Goal: Transaction & Acquisition: Book appointment/travel/reservation

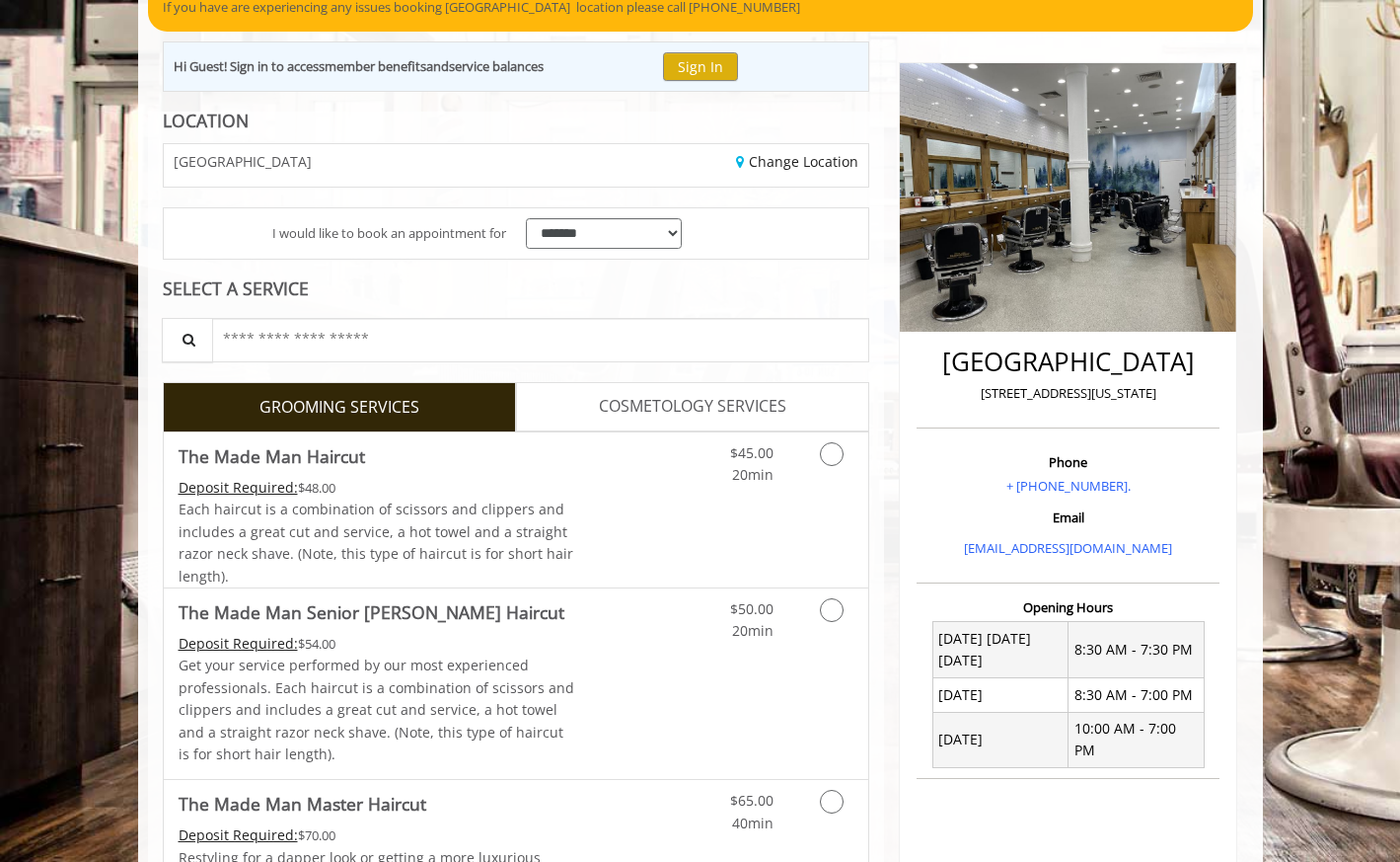
scroll to position [186, 0]
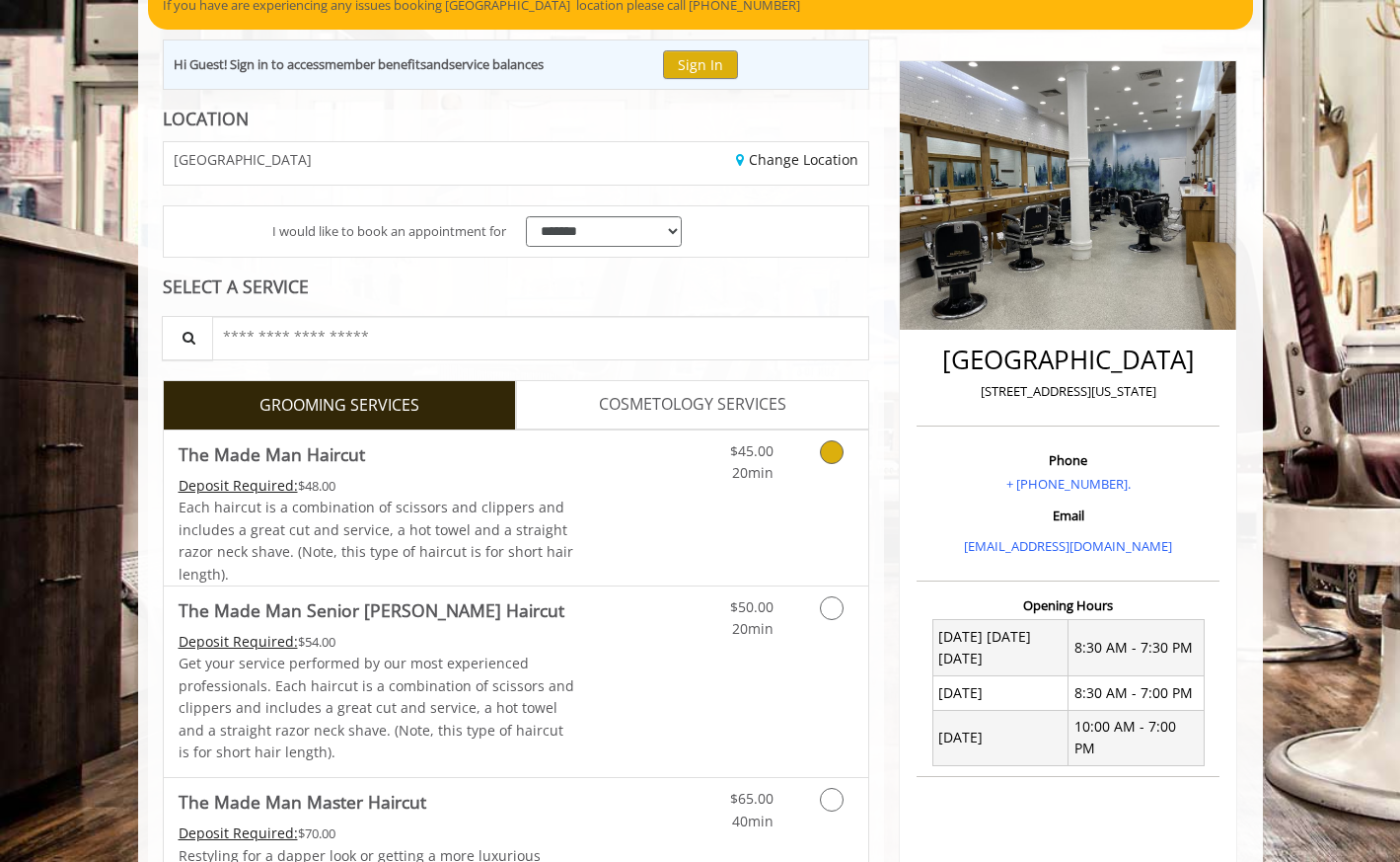
click at [832, 455] on icon "Grooming services" at bounding box center [832, 452] width 24 height 24
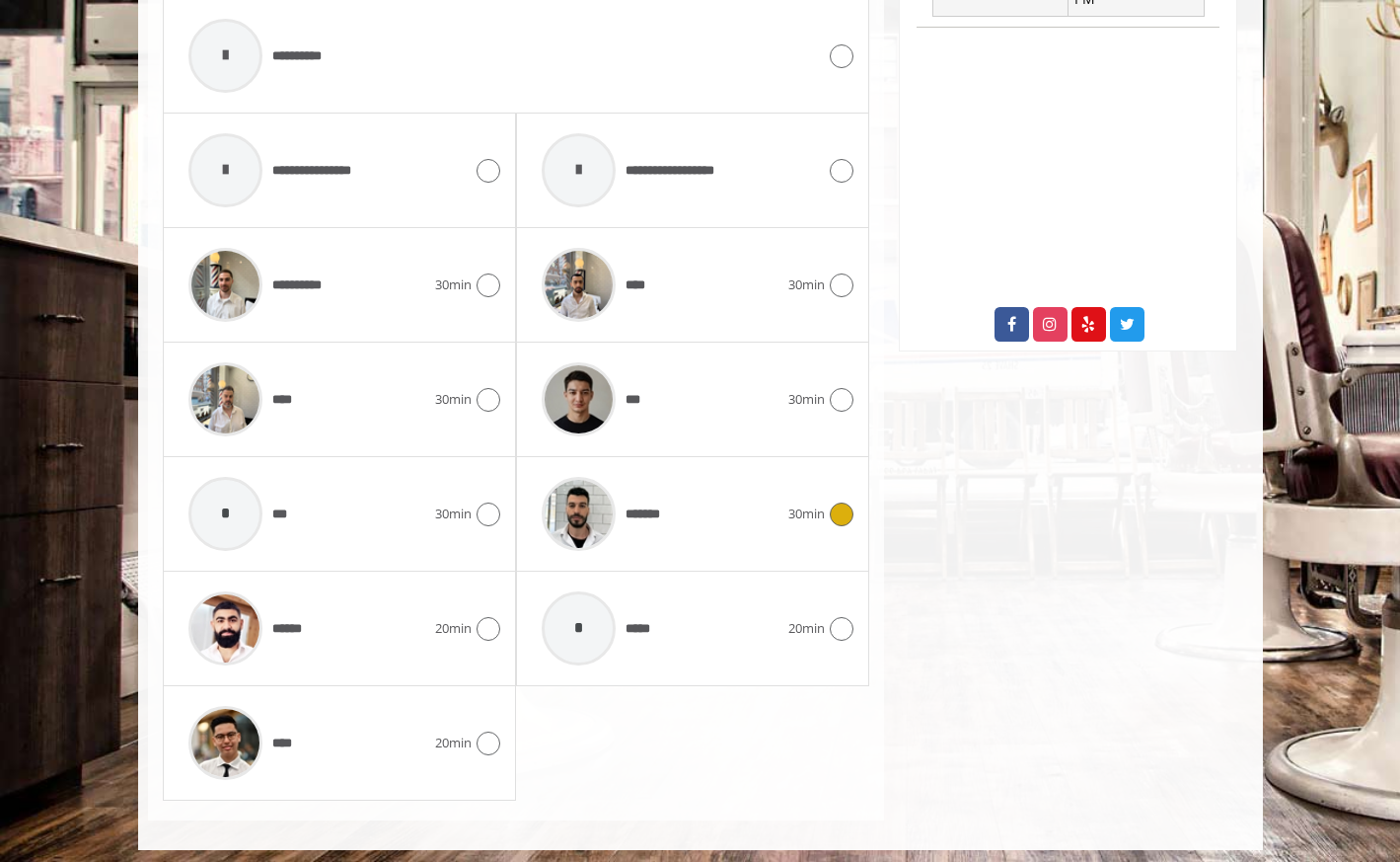
scroll to position [934, 0]
click at [489, 391] on icon at bounding box center [488, 400] width 24 height 24
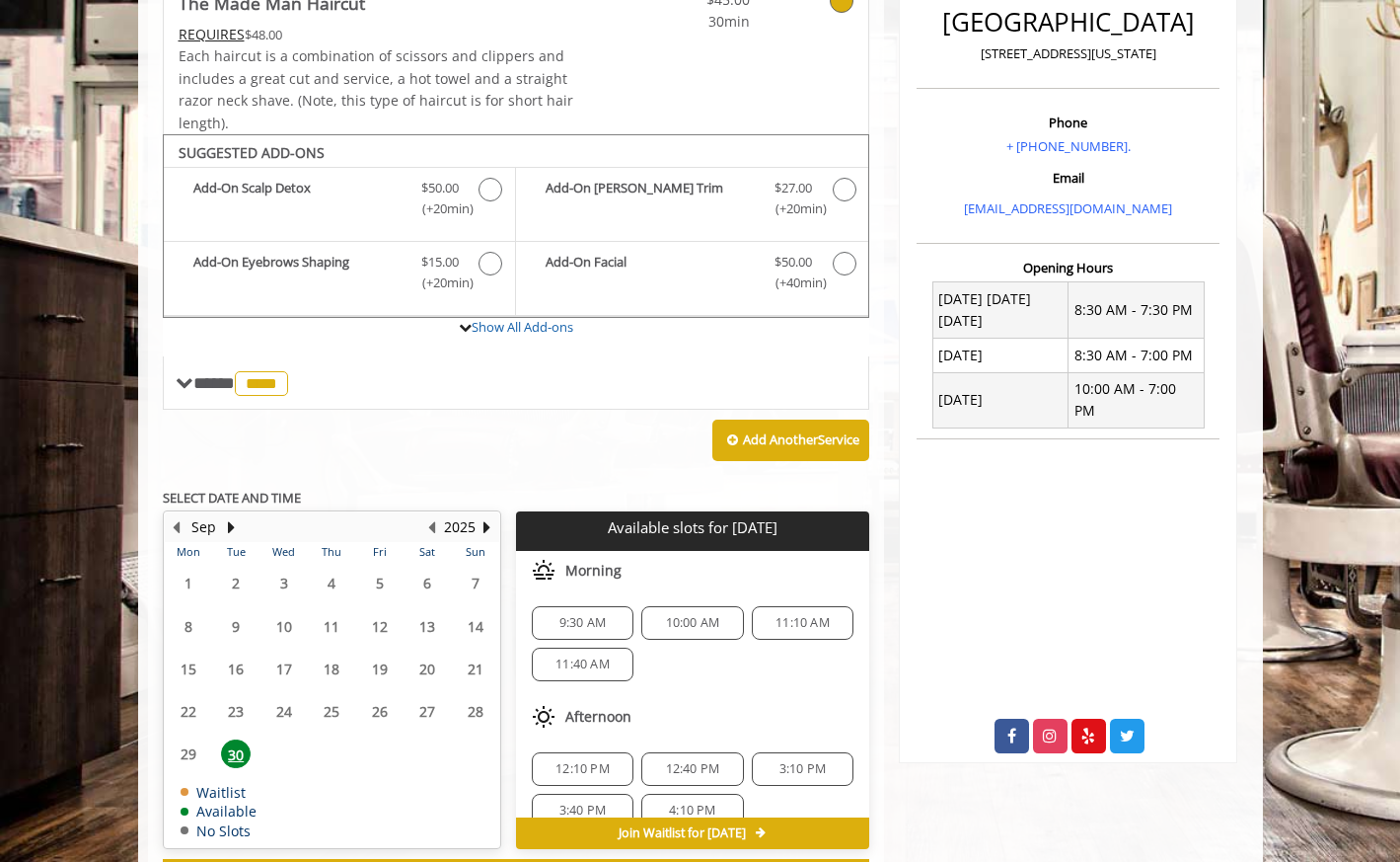
scroll to position [597, 0]
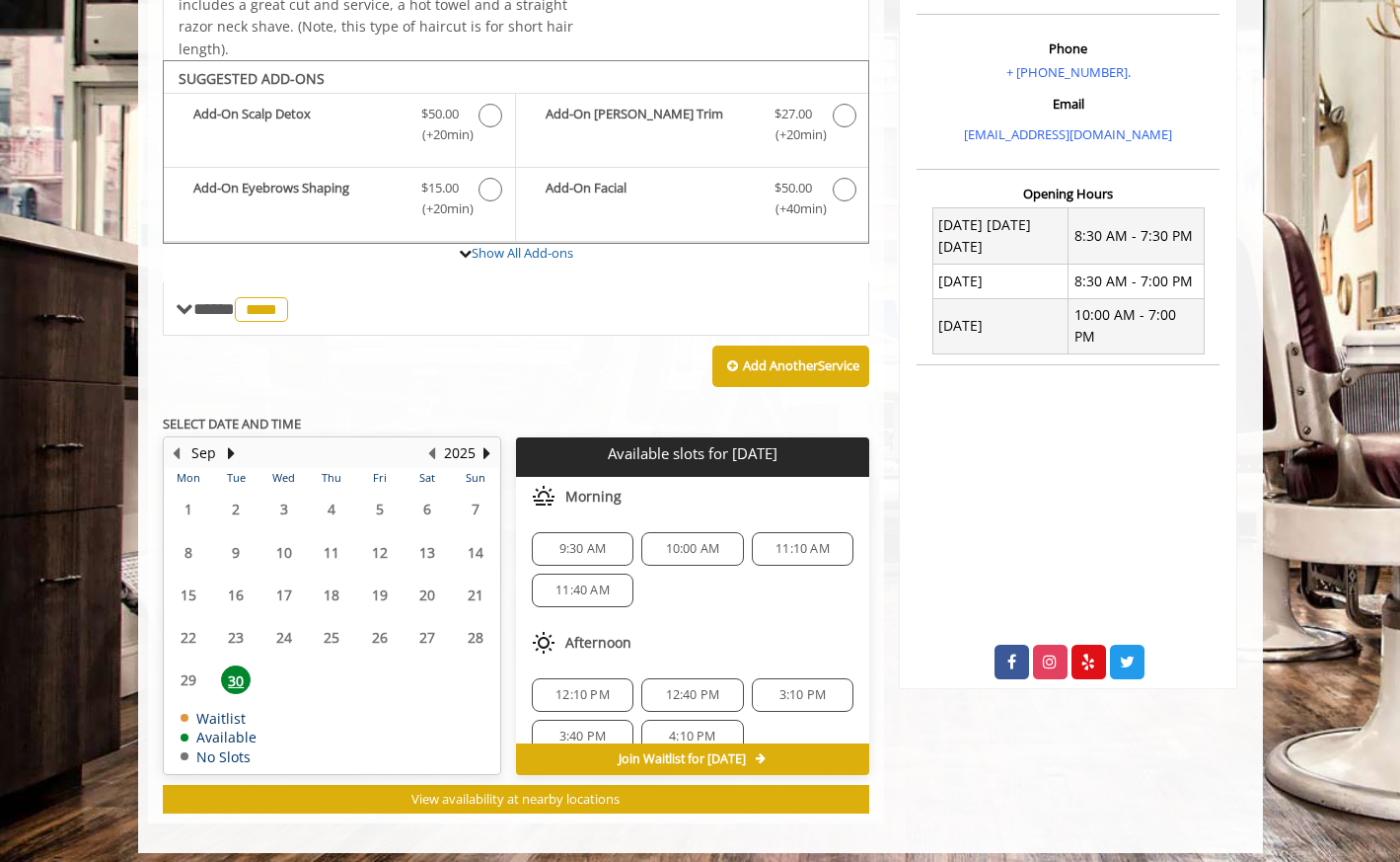
click at [599, 544] on span "9:30 AM" at bounding box center [582, 549] width 46 height 16
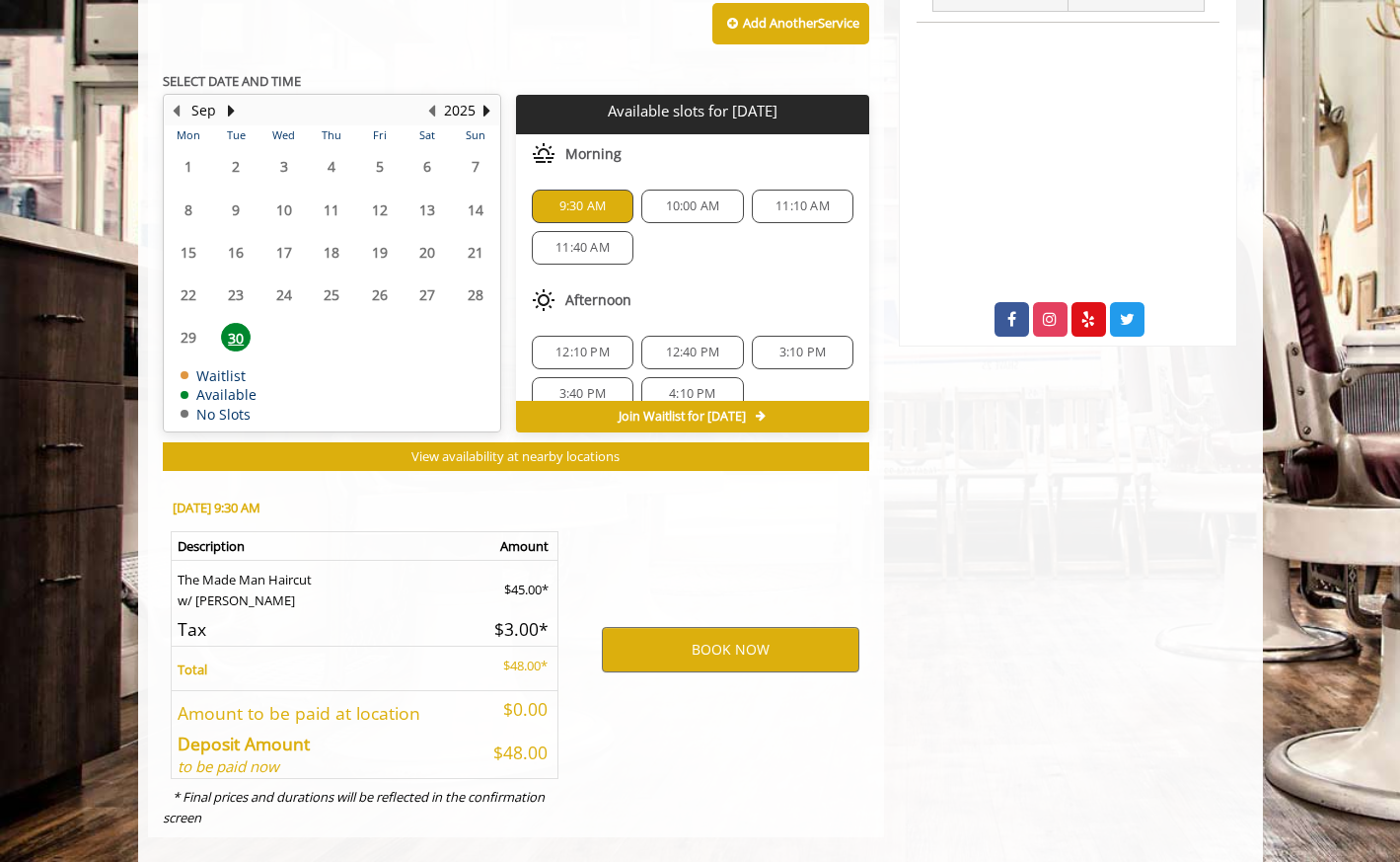
scroll to position [949, 0]
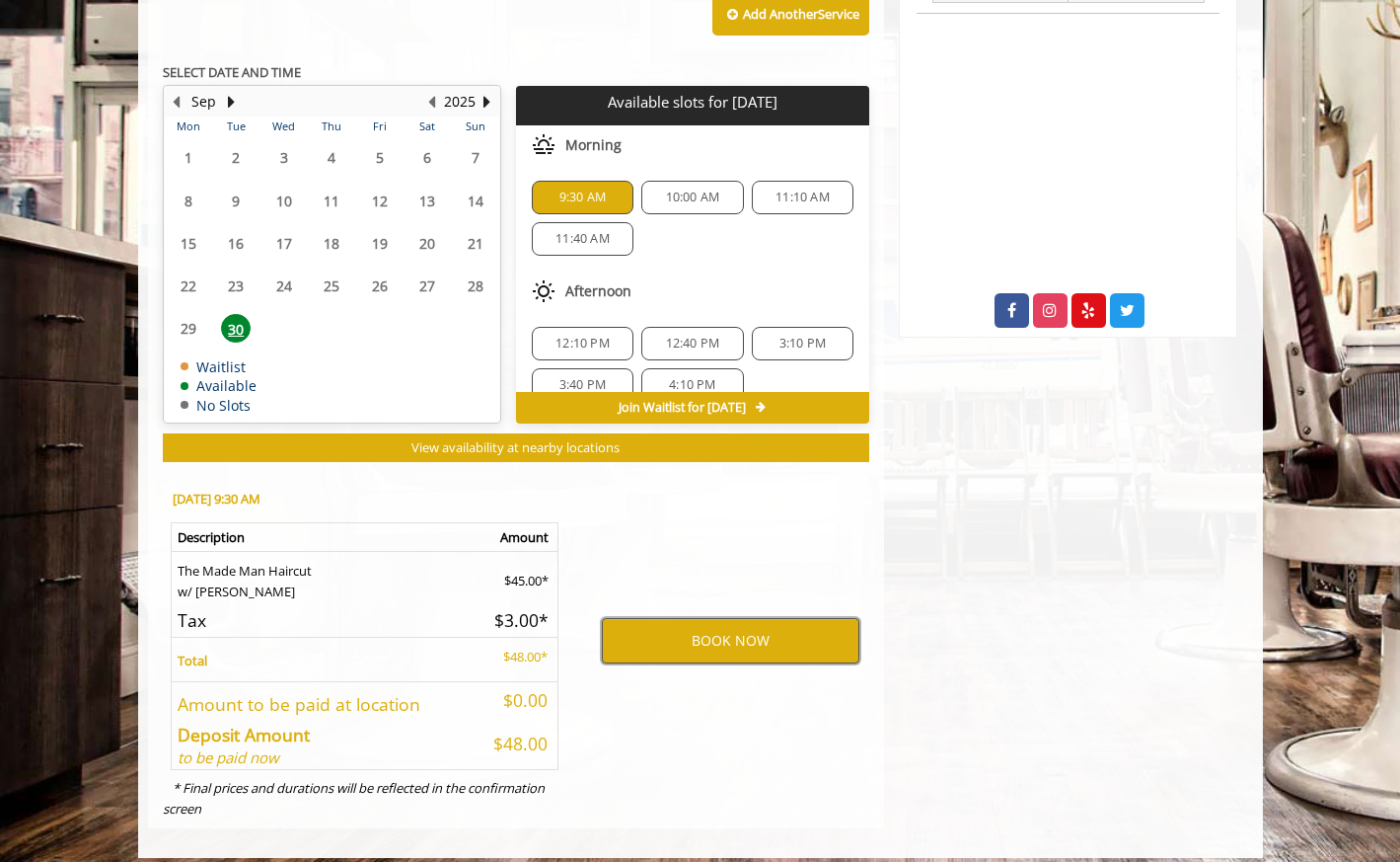
click at [722, 631] on button "BOOK NOW" at bounding box center [730, 641] width 258 height 45
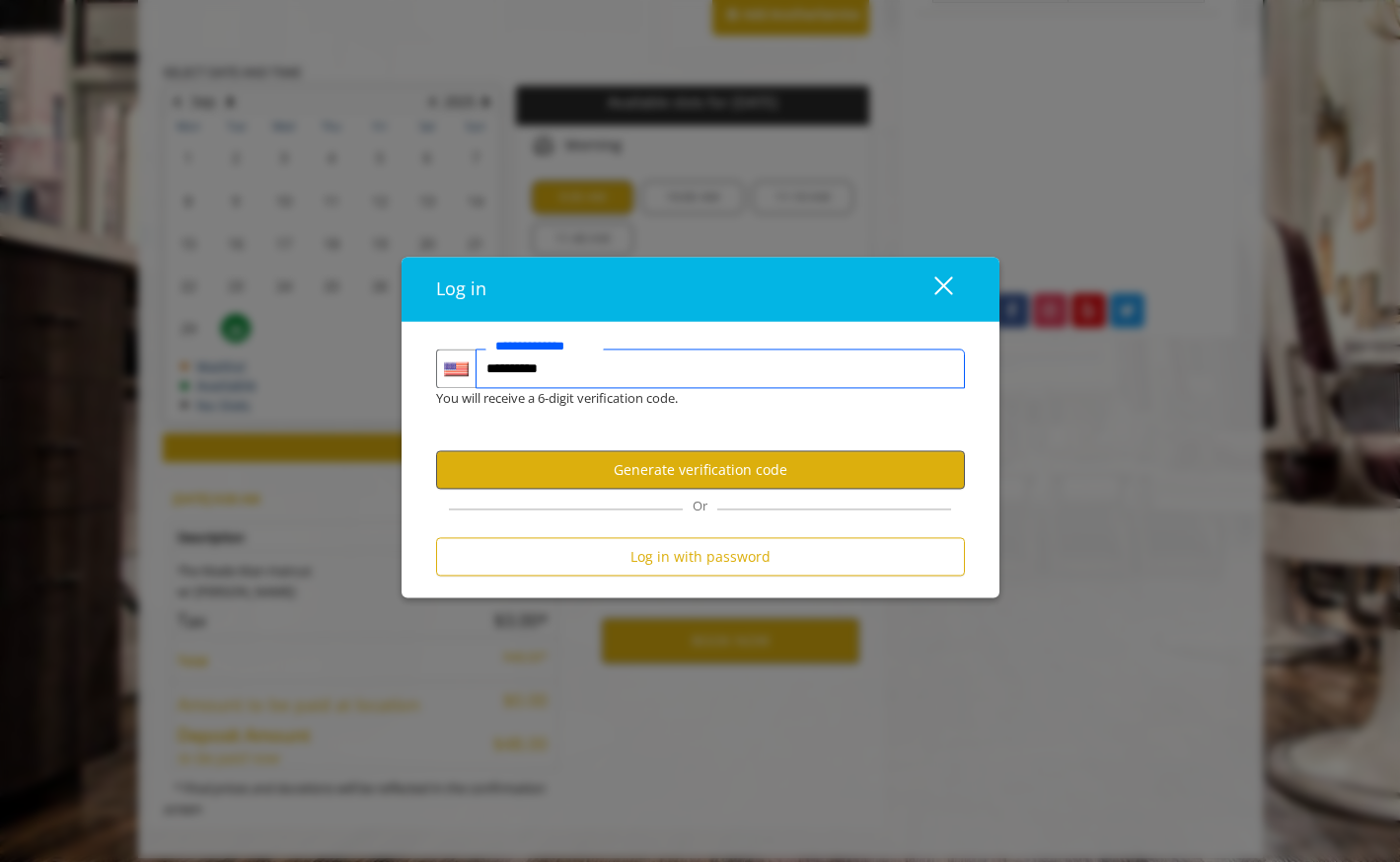
type input "**********"
click at [666, 473] on button "Generate verification code" at bounding box center [700, 470] width 529 height 39
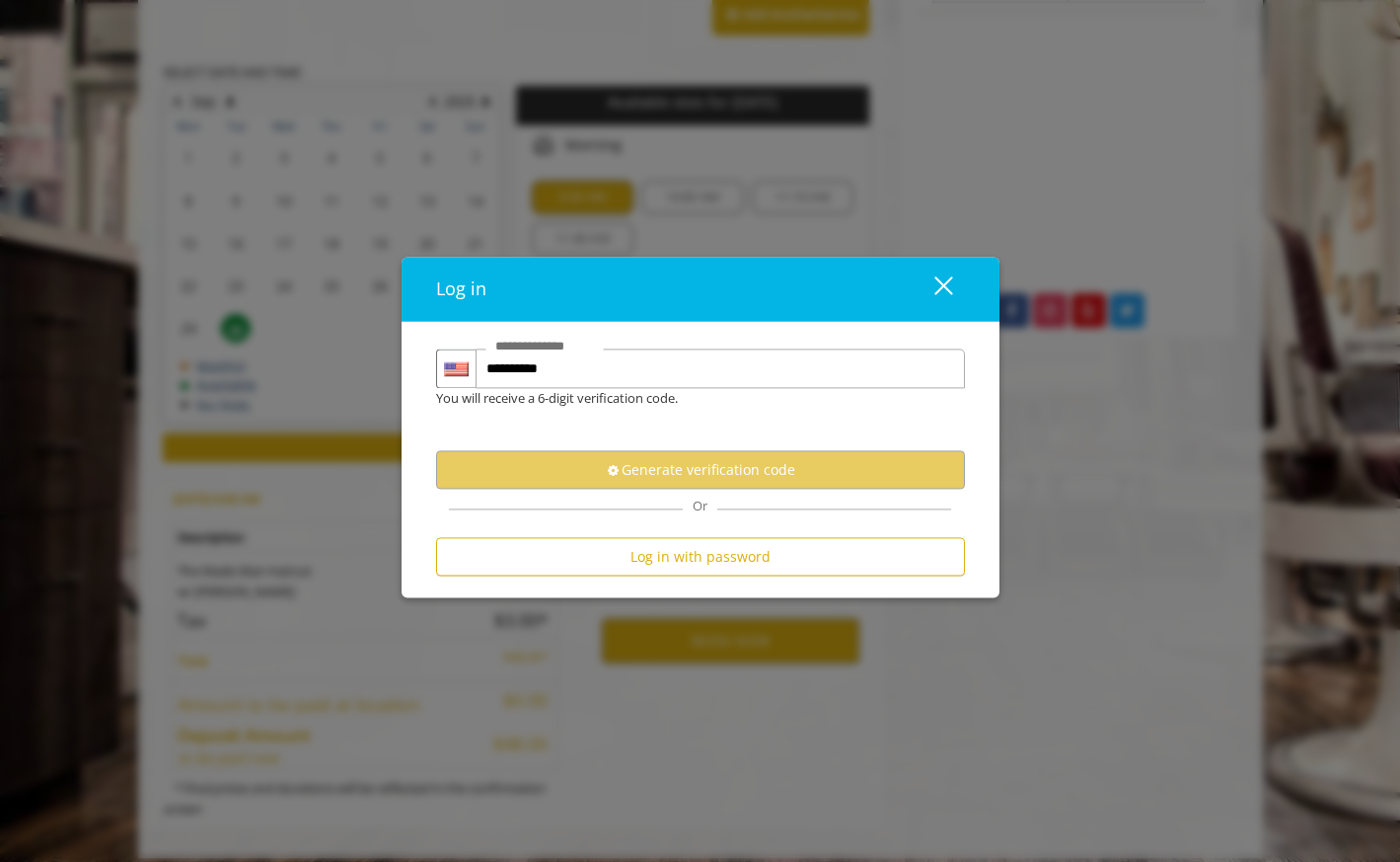
scroll to position [0, 0]
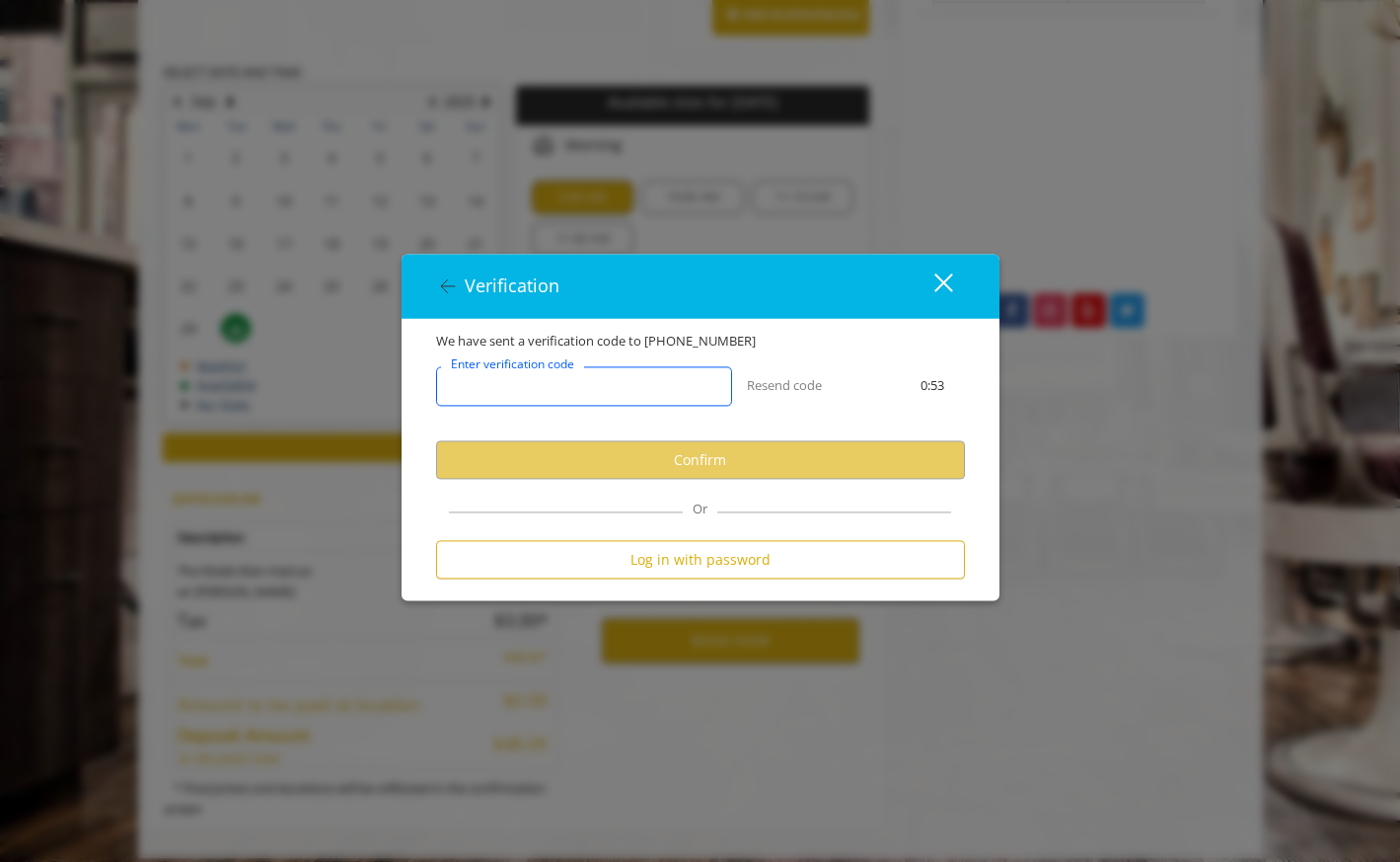
click at [627, 377] on input "Enter verification code" at bounding box center [584, 387] width 296 height 40
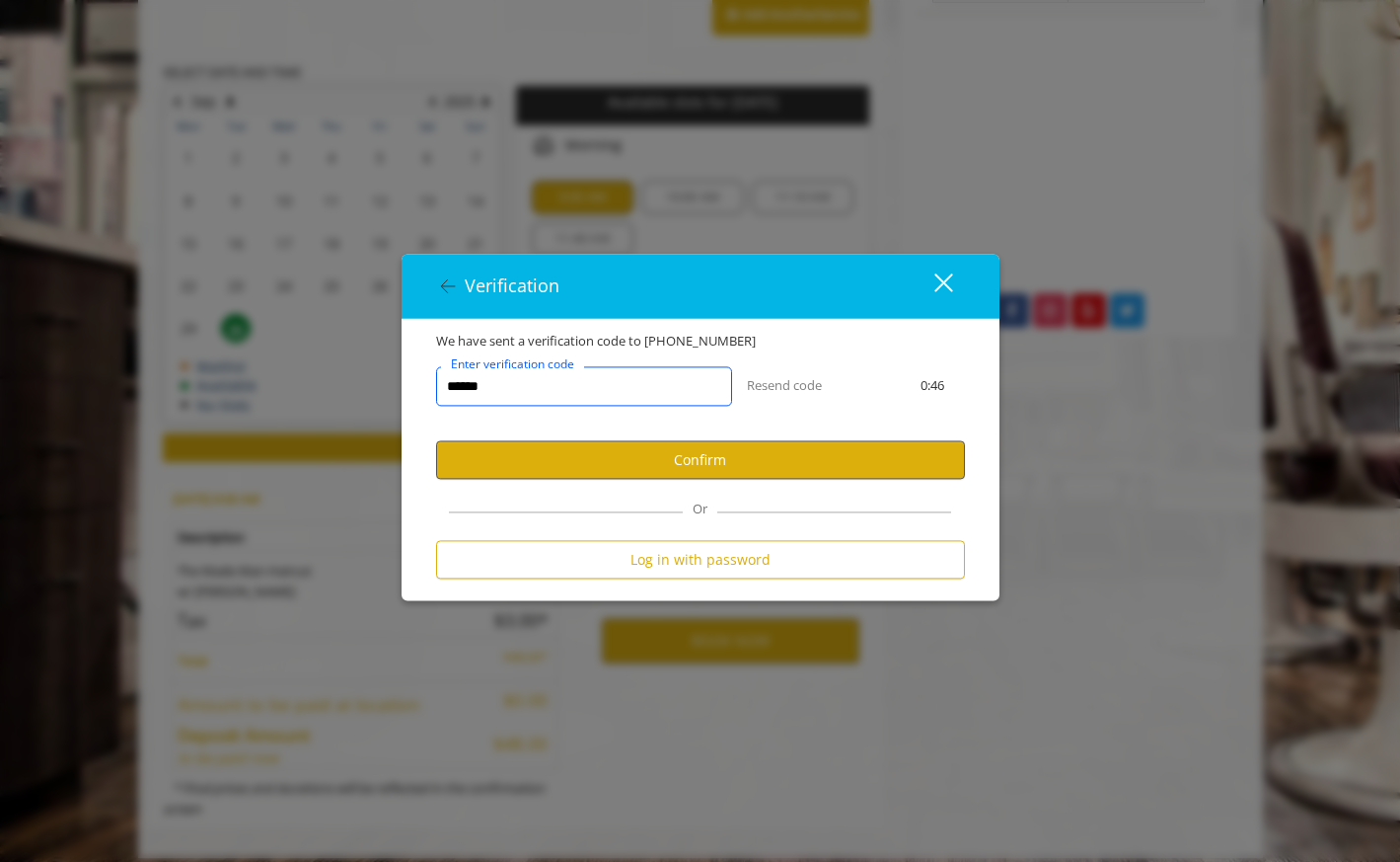
type input "******"
click at [755, 460] on button "Confirm" at bounding box center [700, 460] width 529 height 39
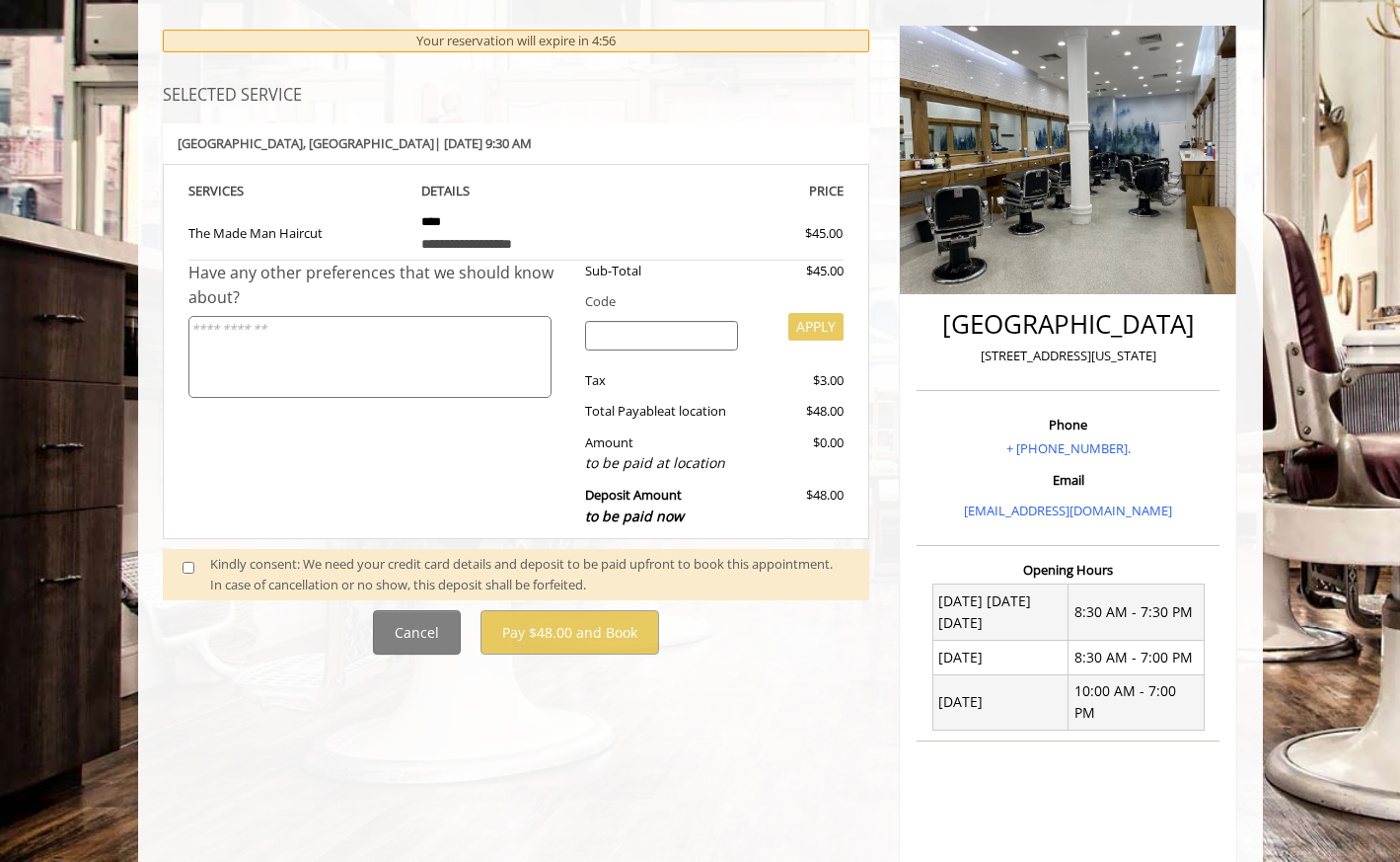
scroll to position [226, 0]
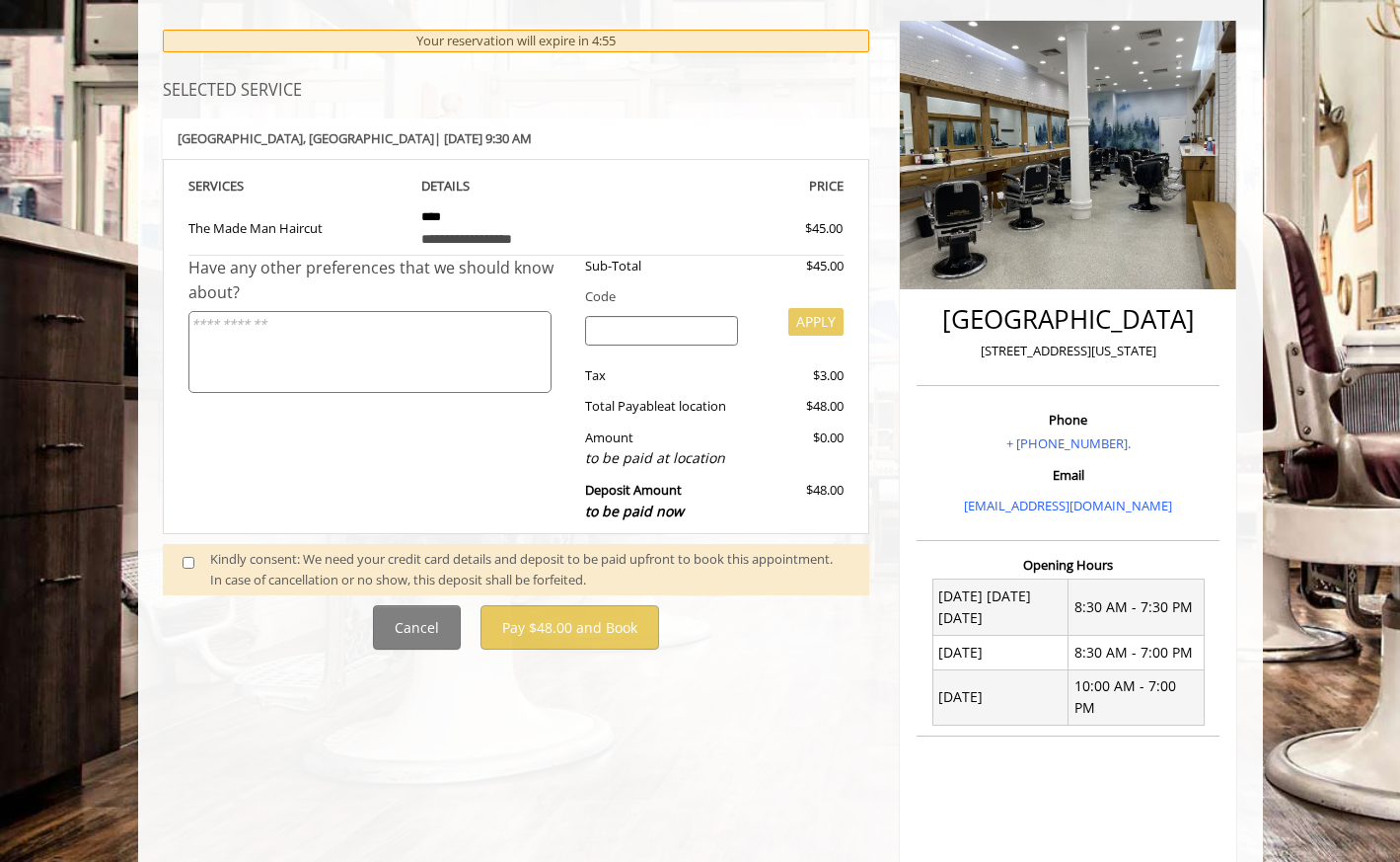
click at [461, 549] on div "Kindly consent: We need your credit card details and deposit to be paid upfront…" at bounding box center [530, 569] width 639 height 42
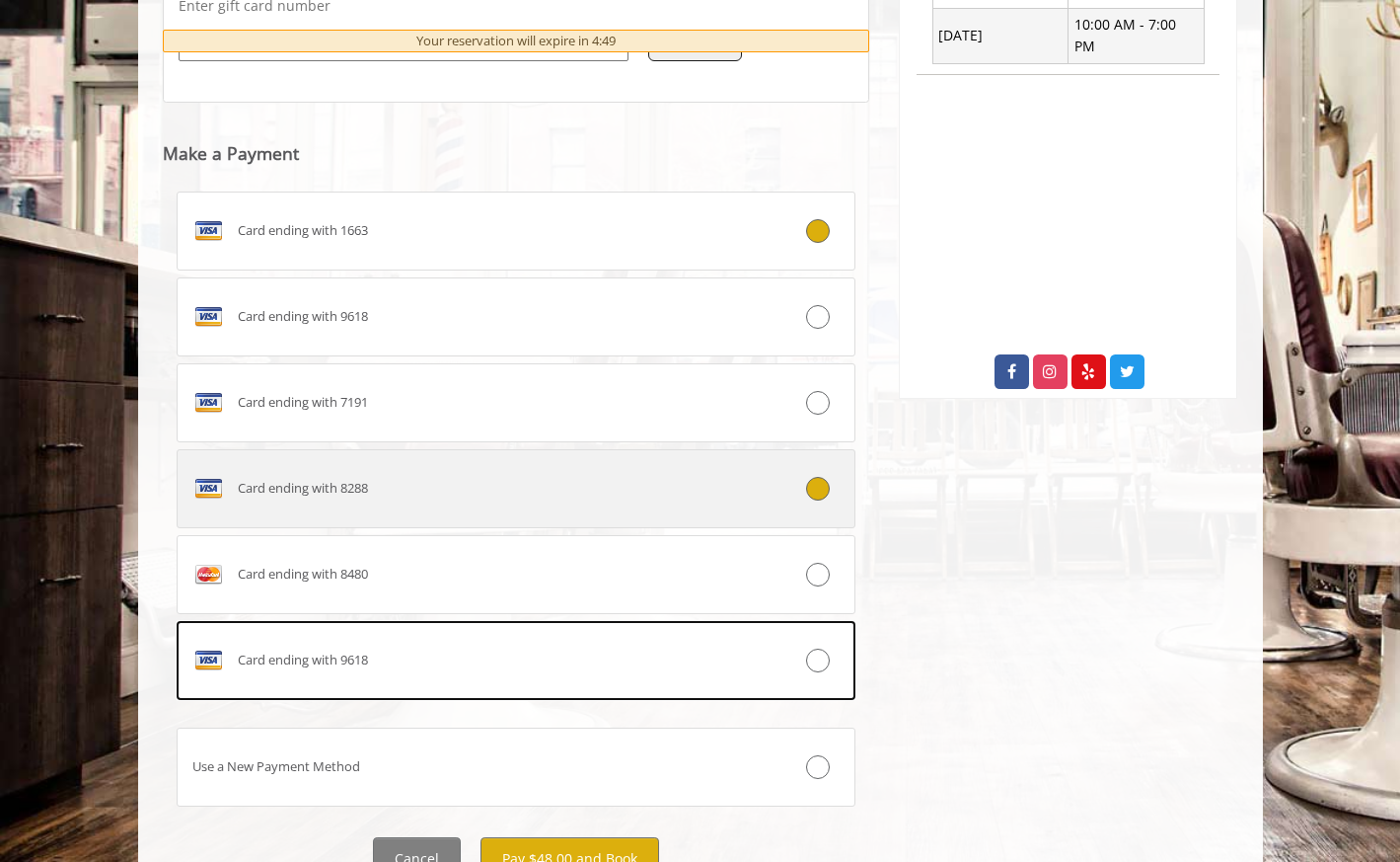
scroll to position [903, 0]
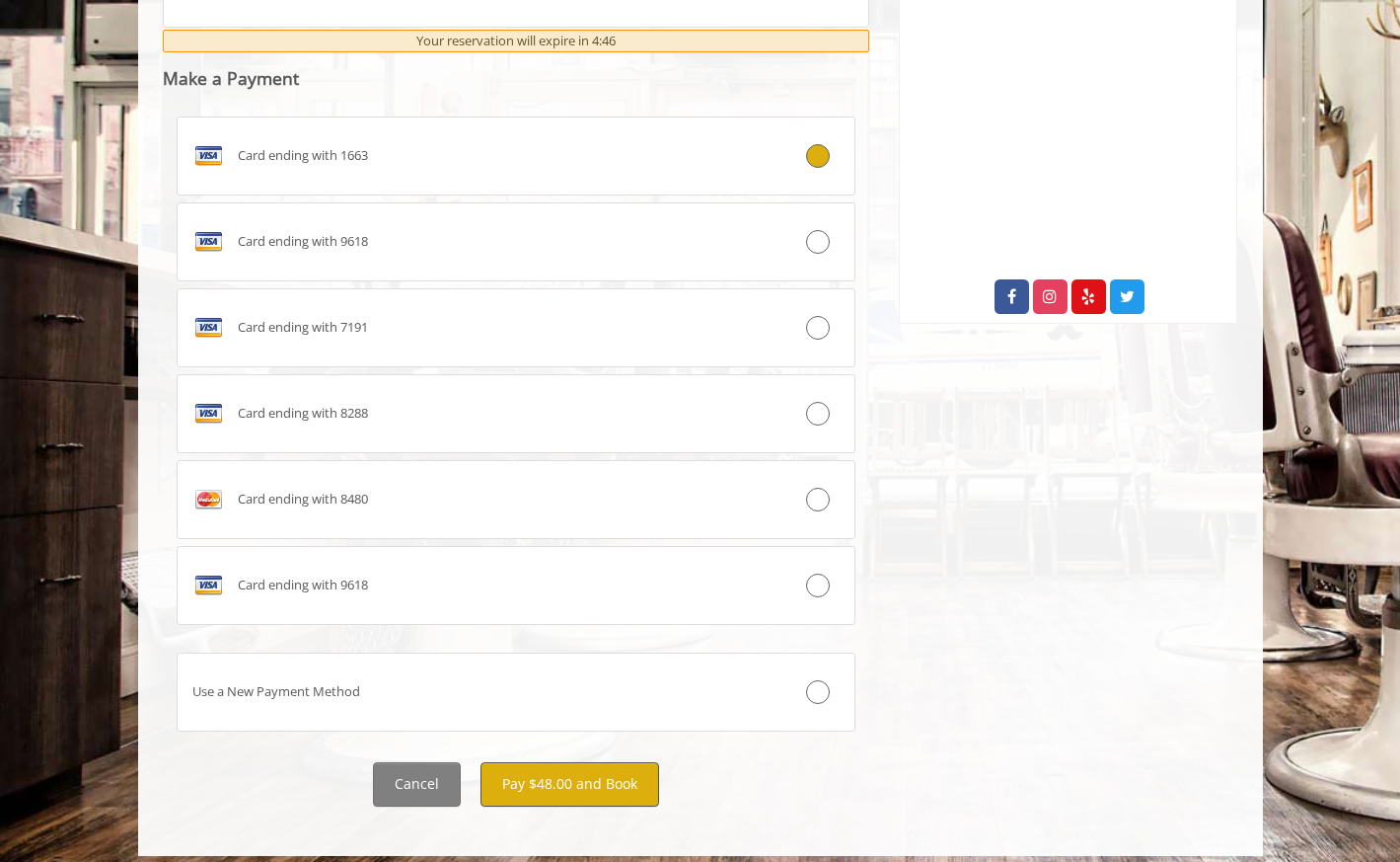
click at [569, 767] on button "Pay $48.00 and Book" at bounding box center [569, 784] width 179 height 44
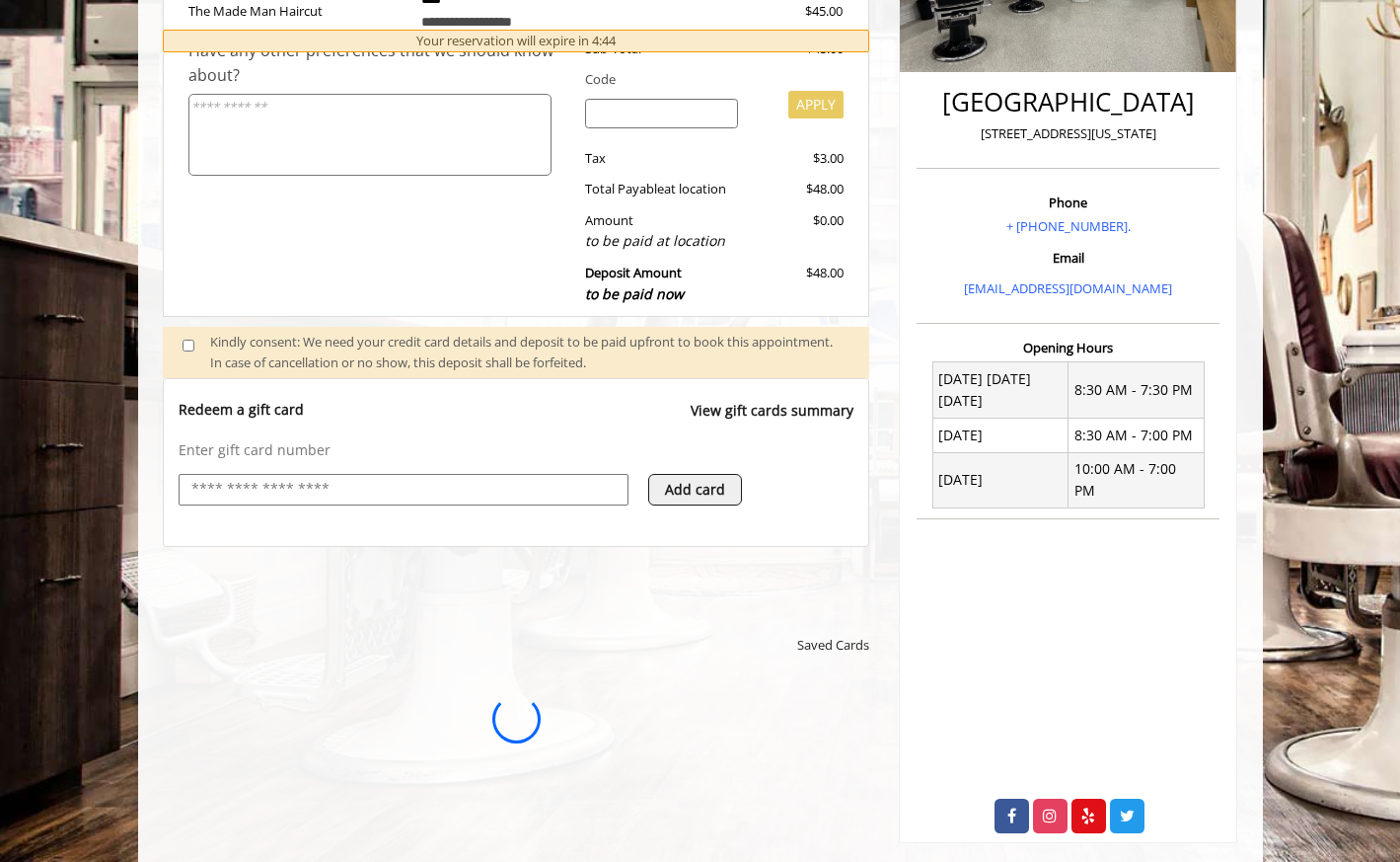
scroll to position [0, 0]
